Goal: Task Accomplishment & Management: Complete application form

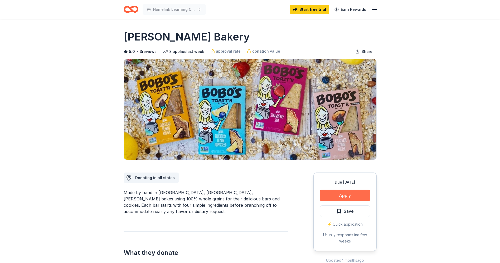
click at [350, 196] on button "Apply" at bounding box center [345, 196] width 50 height 12
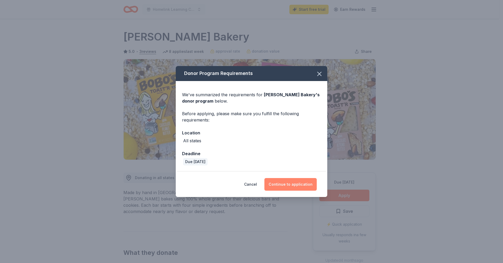
click at [290, 184] on button "Continue to application" at bounding box center [291, 184] width 52 height 13
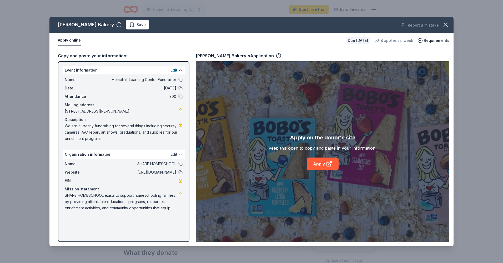
click at [175, 154] on button "Edit" at bounding box center [174, 154] width 7 height 6
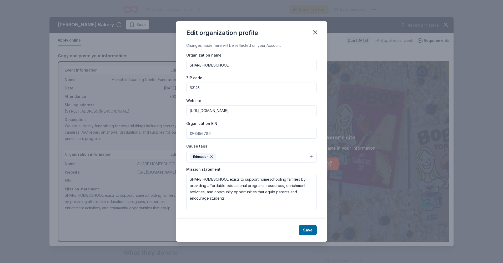
click at [208, 137] on input "Organization EIN" at bounding box center [251, 133] width 131 height 11
type input "[US_EMPLOYER_IDENTIFICATION_NUMBER]"
click at [309, 229] on button "Save" at bounding box center [308, 230] width 18 height 11
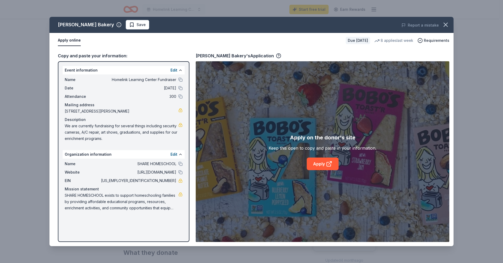
drag, startPoint x: 446, startPoint y: 24, endPoint x: 482, endPoint y: 72, distance: 60.7
click at [482, 72] on div "Bobo's Bakery Save Report a mistake Apply online Due in 25 days 8 applies last …" at bounding box center [251, 131] width 503 height 263
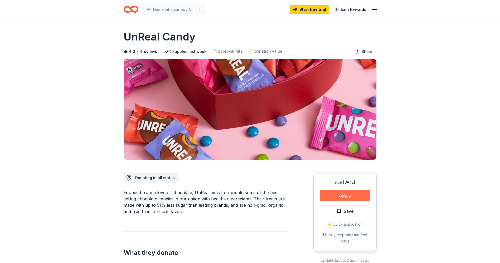
click at [350, 198] on button "Apply" at bounding box center [345, 196] width 50 height 12
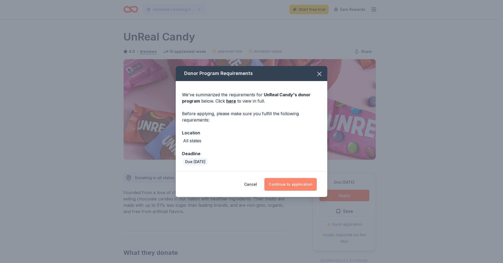
click at [288, 182] on button "Continue to application" at bounding box center [291, 184] width 52 height 13
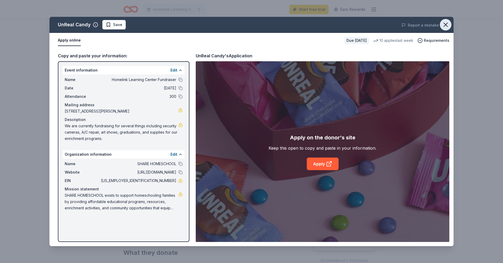
click at [446, 24] on icon "button" at bounding box center [446, 25] width 4 height 4
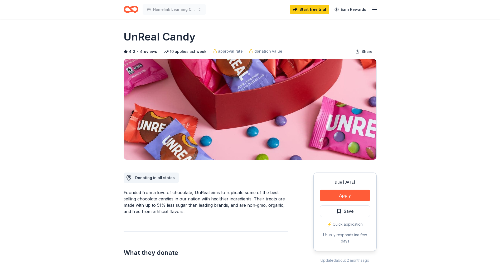
click at [126, 10] on icon "Home" at bounding box center [131, 9] width 15 height 12
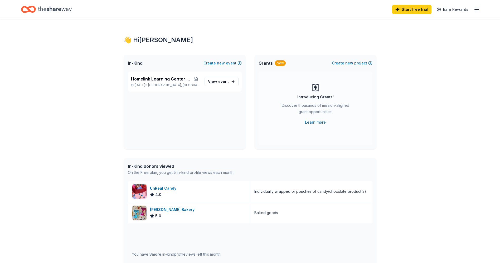
click at [32, 9] on icon "Home" at bounding box center [28, 9] width 15 height 12
click at [23, 10] on icon "Home" at bounding box center [28, 9] width 15 height 12
click at [61, 10] on icon "Home" at bounding box center [55, 9] width 34 height 11
click at [224, 83] on span "event" at bounding box center [223, 81] width 11 height 4
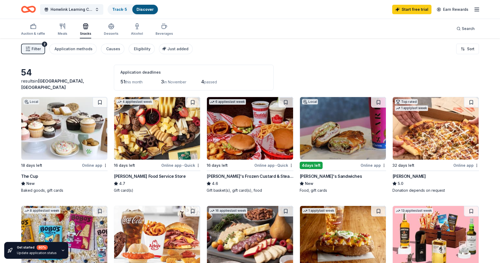
click at [33, 9] on icon "Home" at bounding box center [28, 9] width 15 height 12
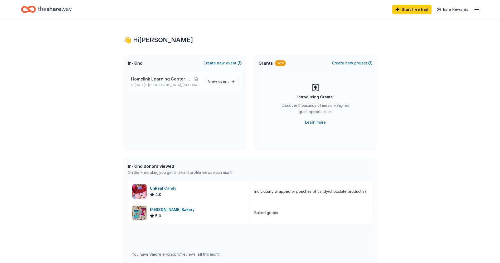
click at [172, 83] on span "[GEOGRAPHIC_DATA], [GEOGRAPHIC_DATA]" at bounding box center [174, 85] width 52 height 4
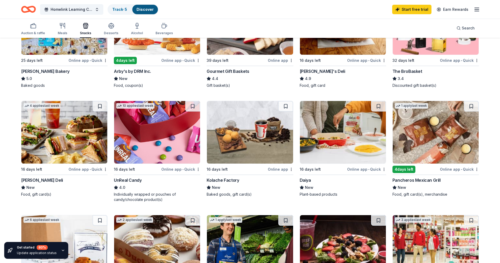
scroll to position [263, 0]
